Goal: Task Accomplishment & Management: Use online tool/utility

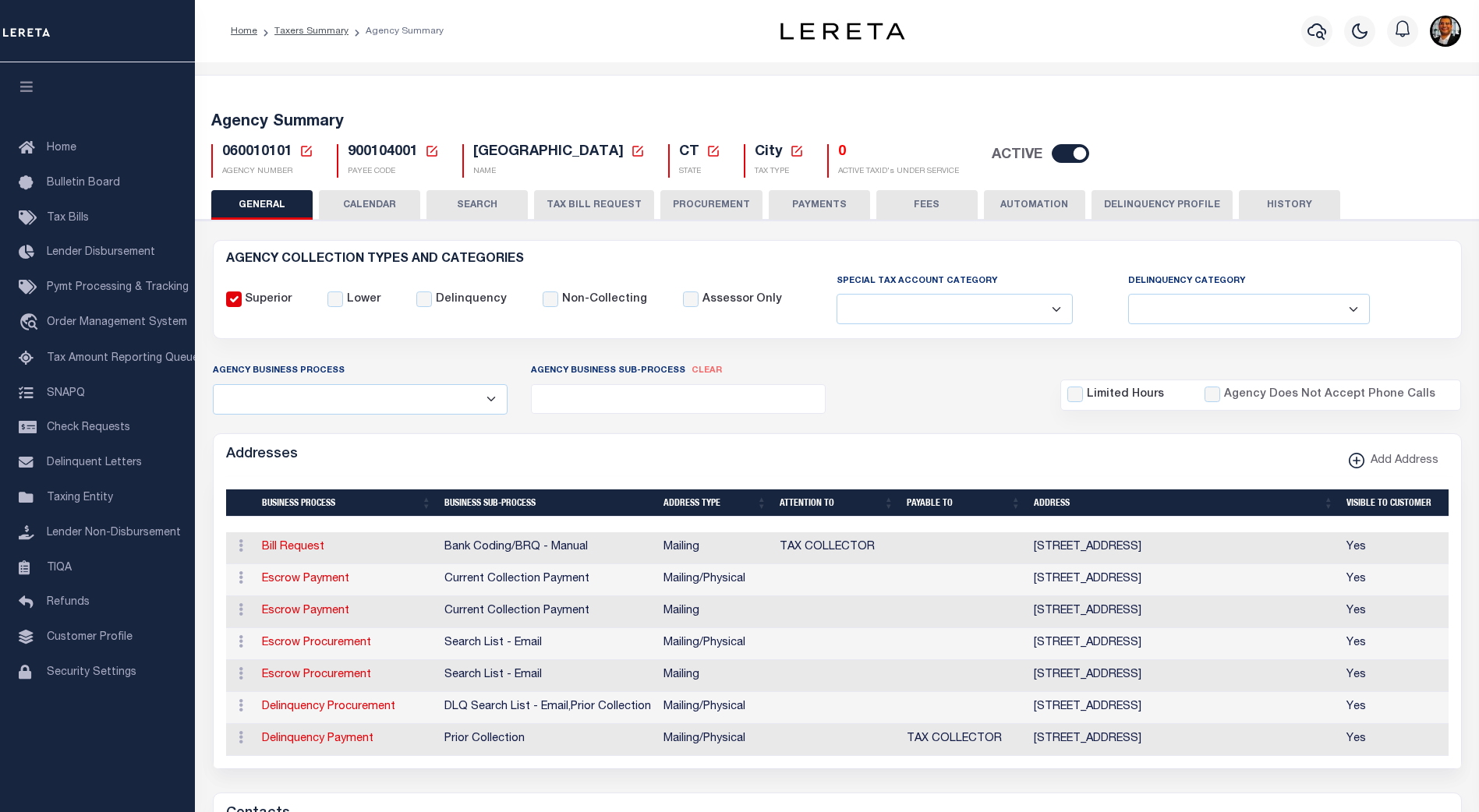
select select
click at [89, 339] on link "travel_explore Order Management System" at bounding box center [97, 323] width 195 height 36
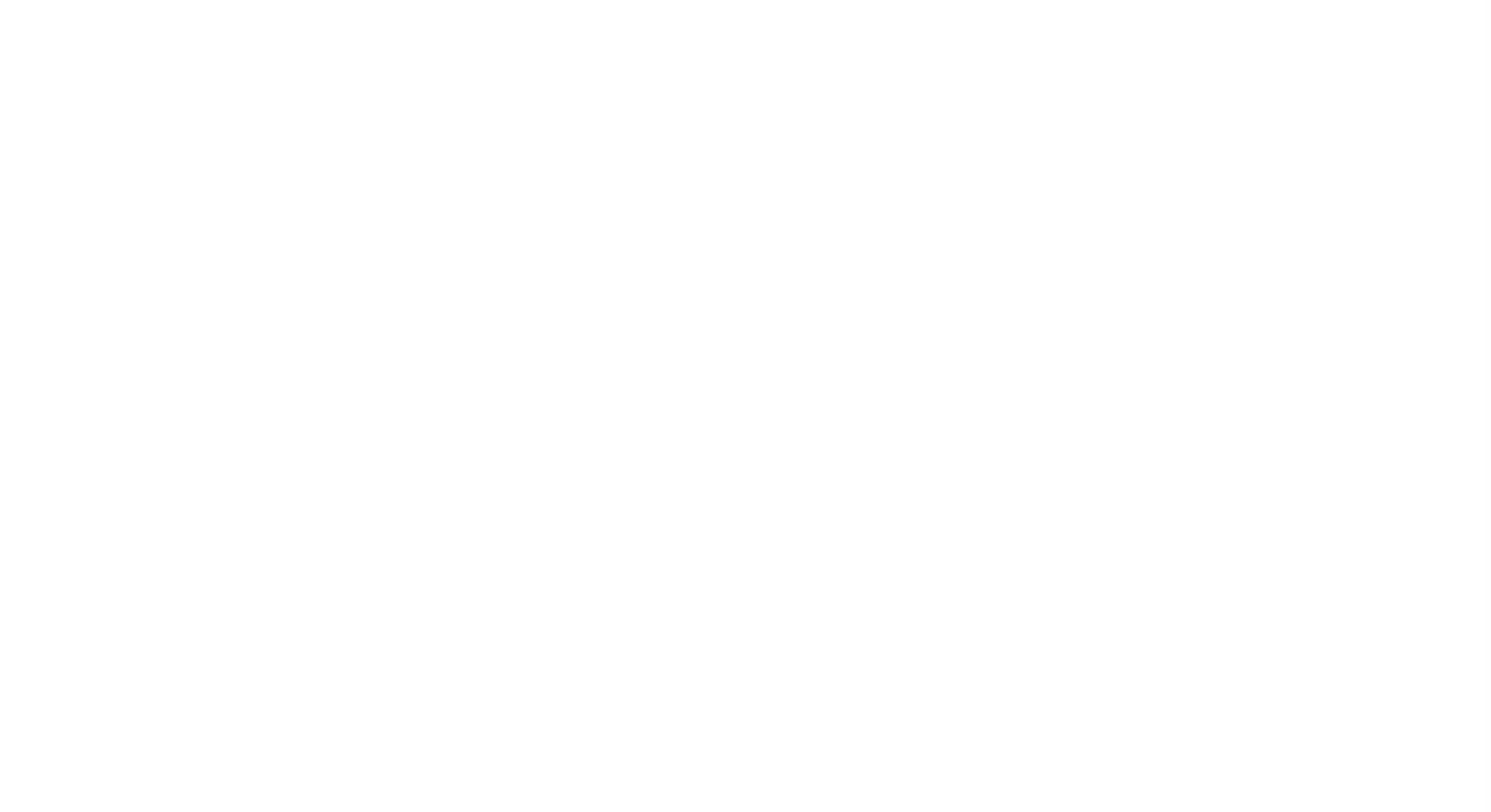
select select "200"
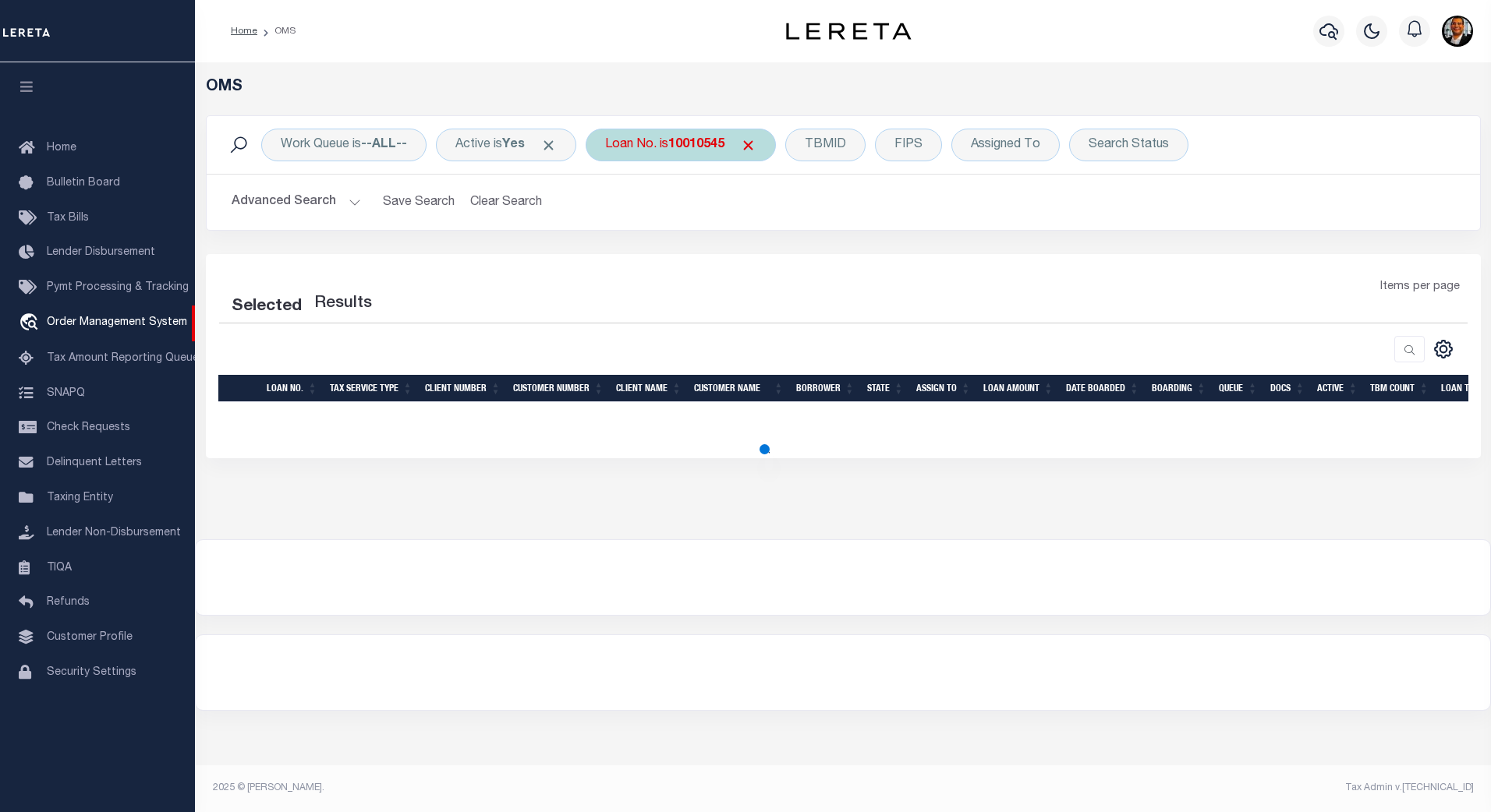
select select "200"
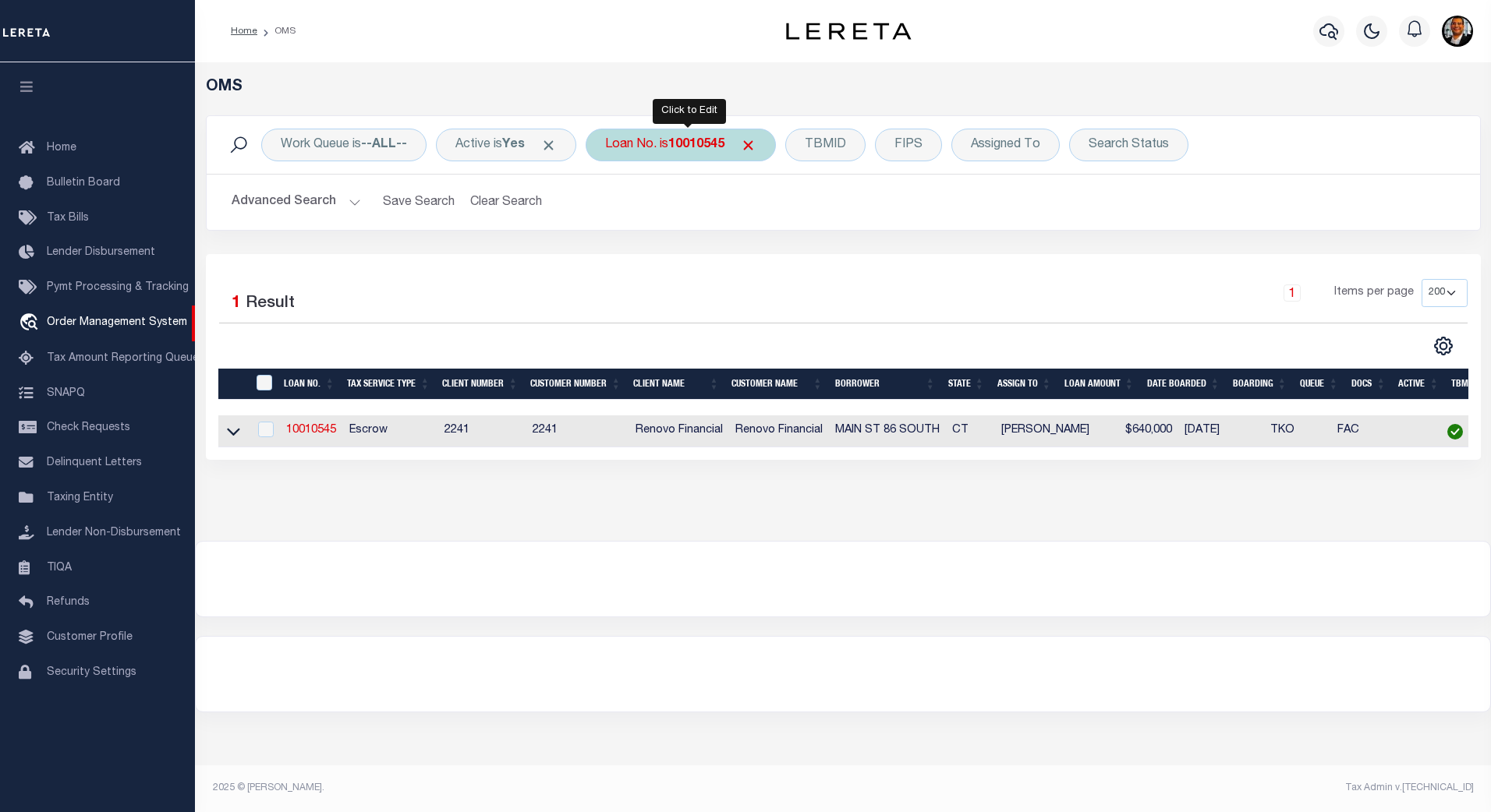
click at [702, 148] on b "10010545" at bounding box center [696, 145] width 56 height 12
